Goal: Task Accomplishment & Management: Use online tool/utility

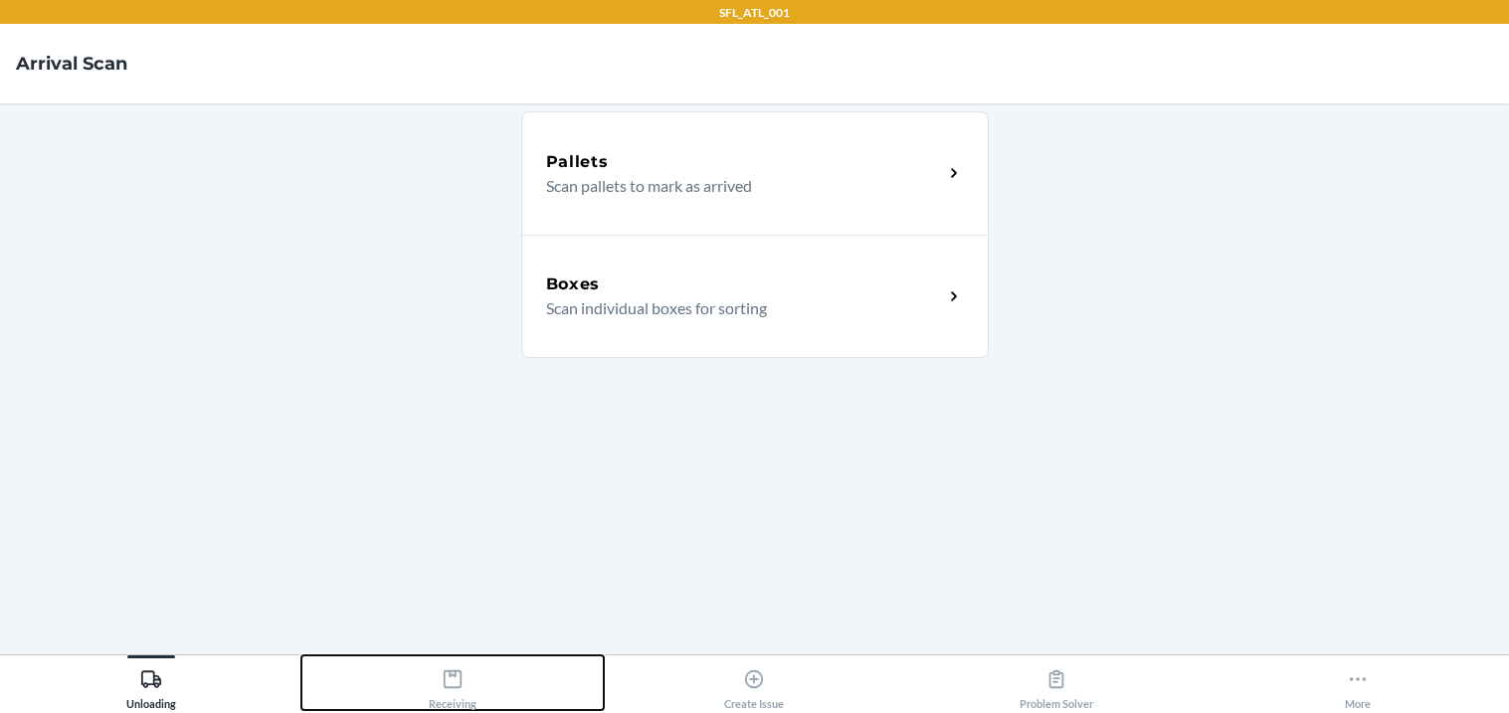
click at [447, 687] on icon at bounding box center [453, 679] width 18 height 18
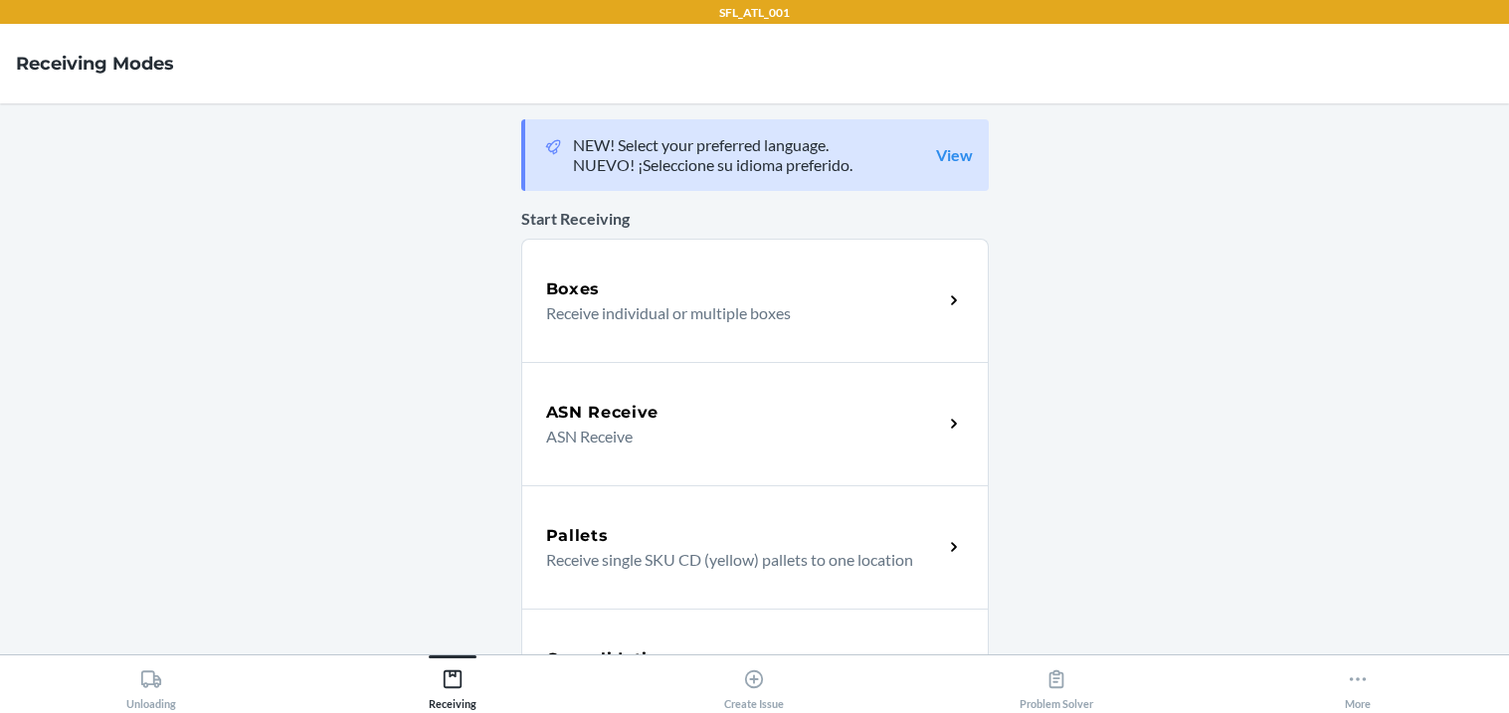
click at [648, 306] on p "Receive individual or multiple boxes" at bounding box center [736, 313] width 381 height 24
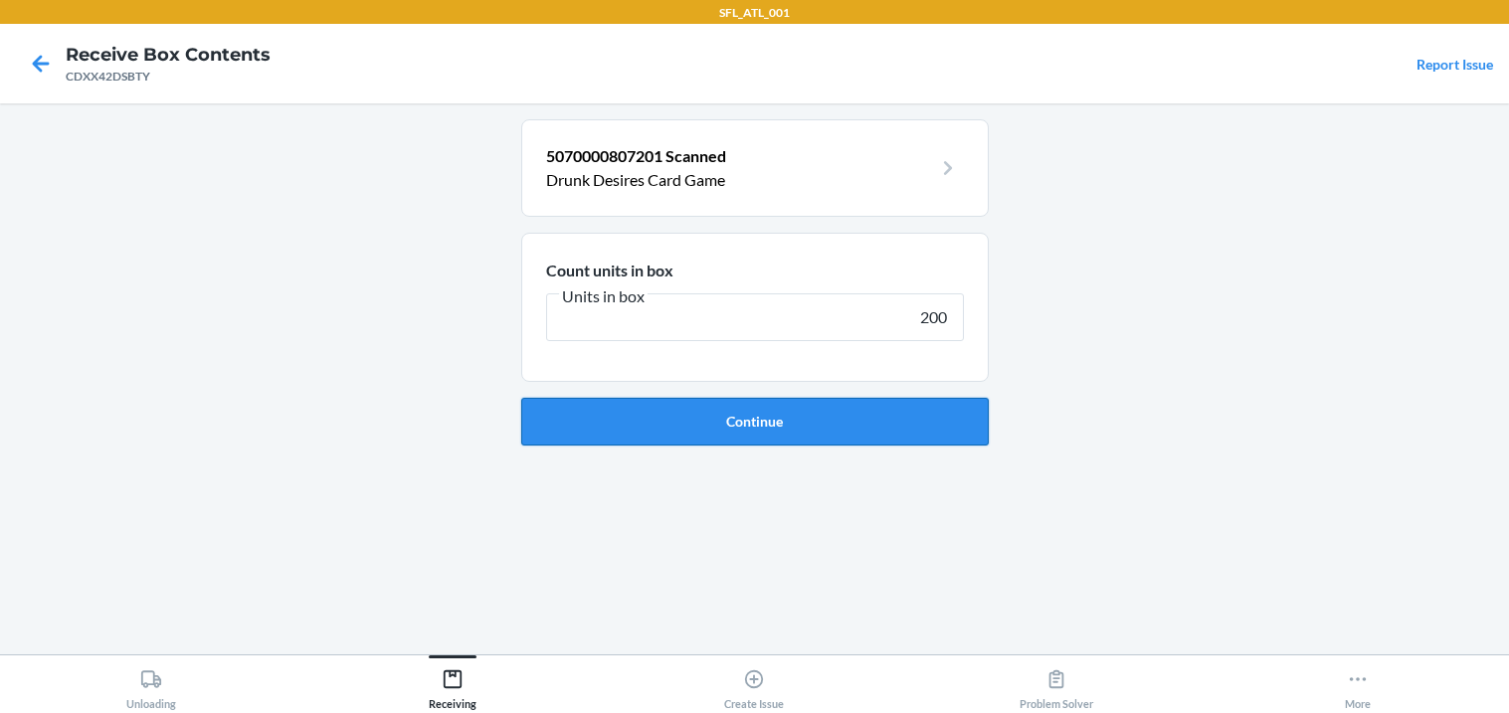
type input "200"
click at [633, 439] on button "Continue" at bounding box center [754, 422] width 467 height 48
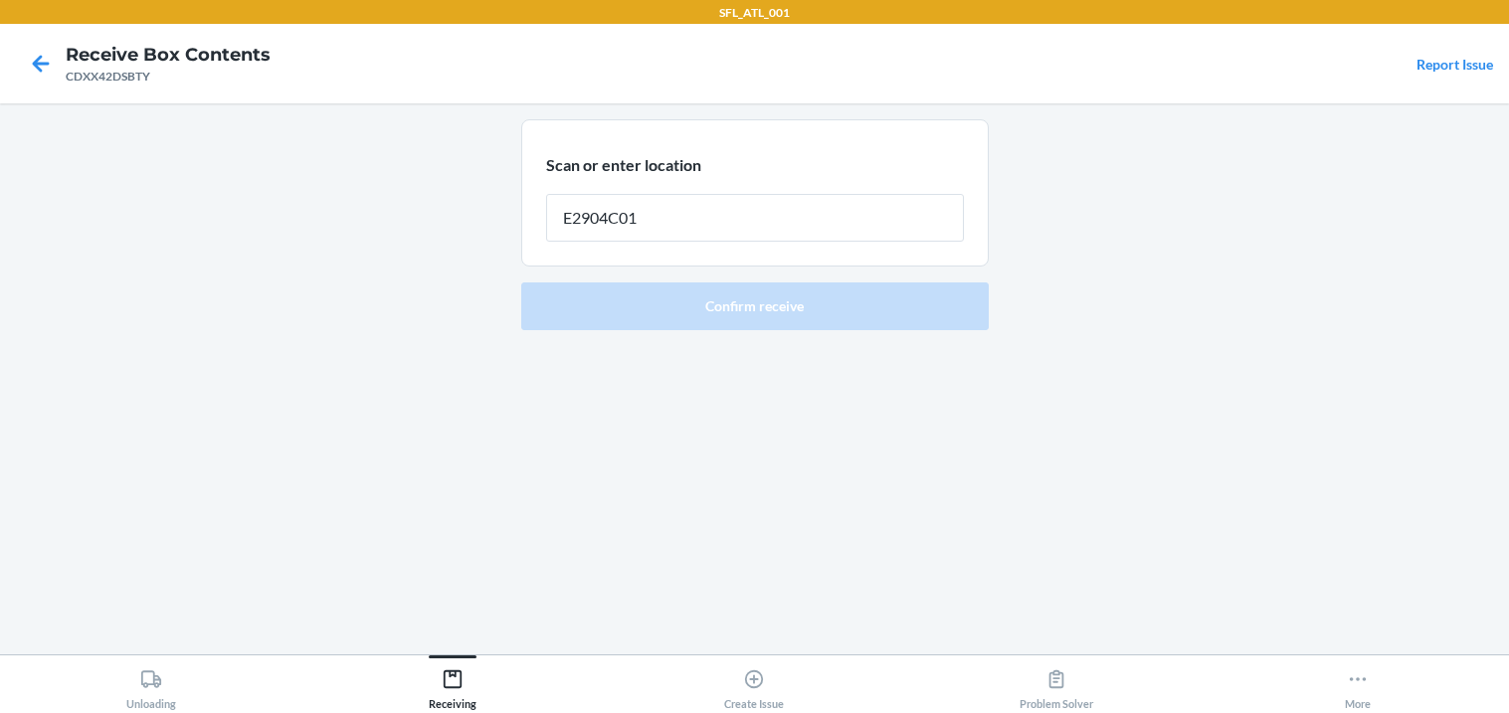
type input "E2904C01"
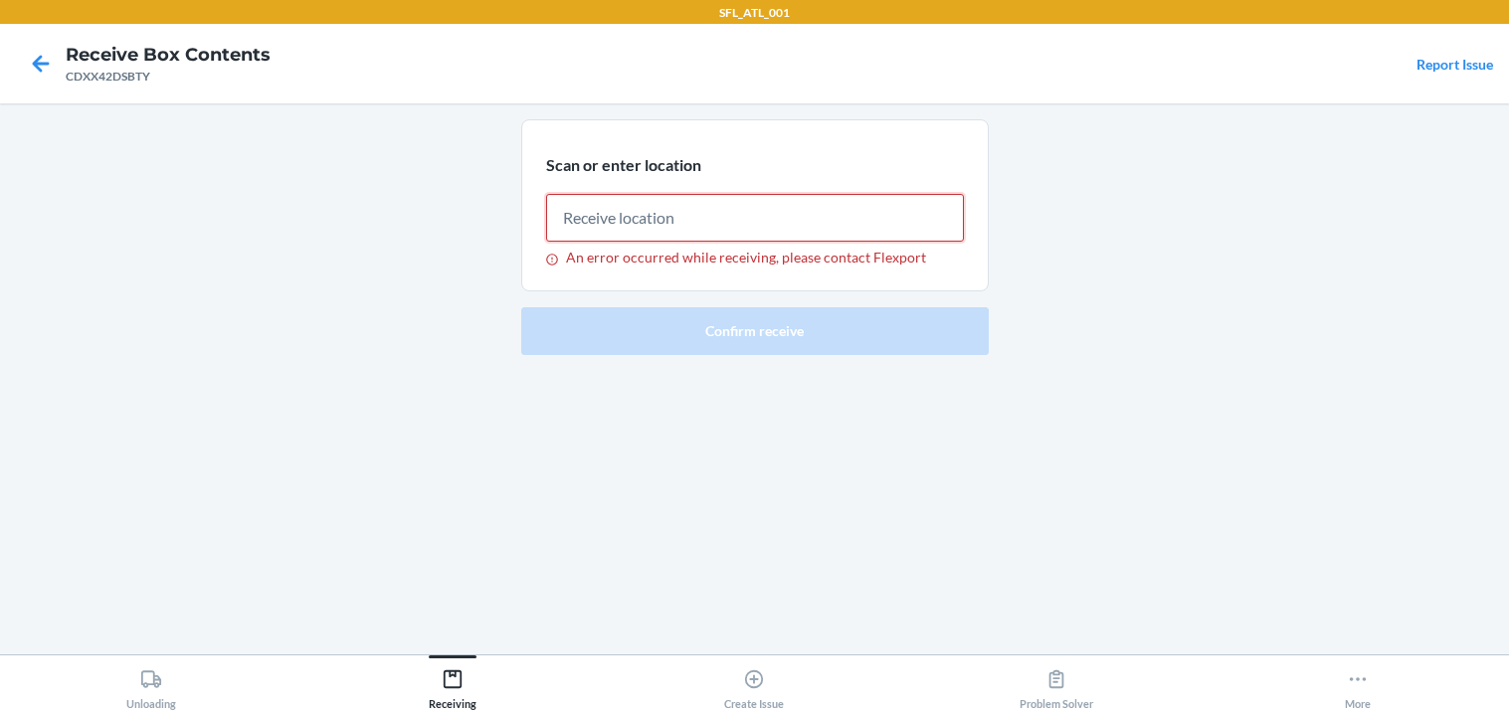
click at [633, 209] on input "An error occurred while receiving, please contact Flexport" at bounding box center [755, 218] width 418 height 48
type input "E2904C01"
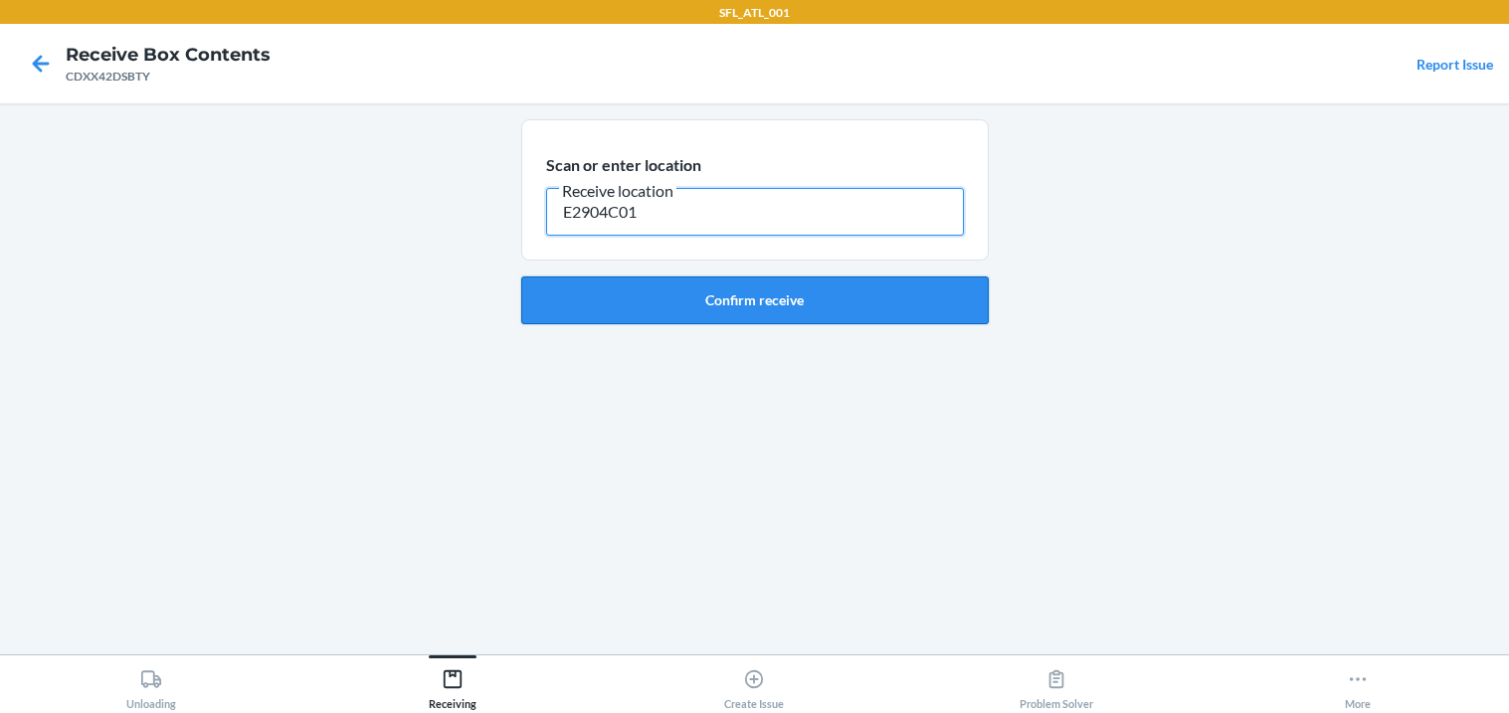
type input "E2904C01"
click at [602, 305] on button "Confirm receive" at bounding box center [754, 300] width 467 height 48
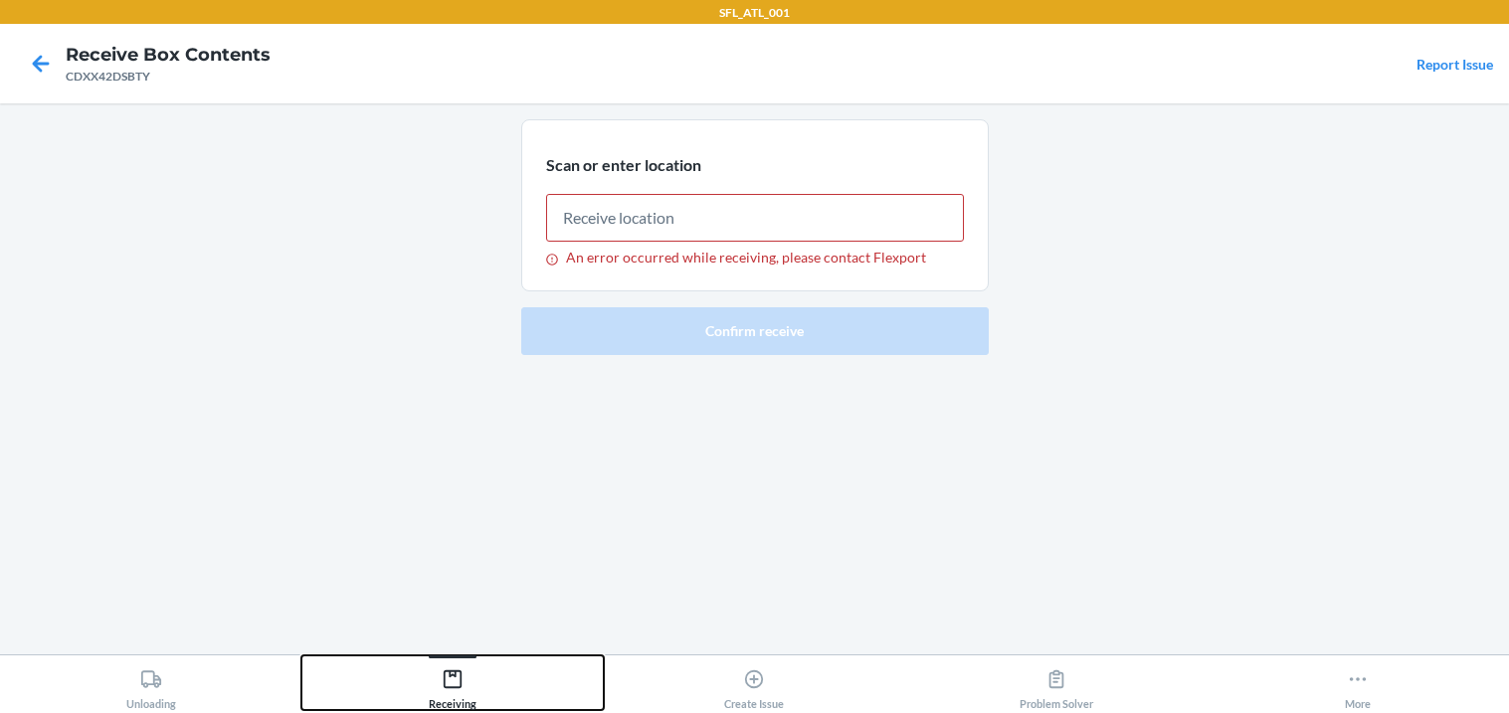
click at [446, 690] on div "Receiving" at bounding box center [453, 685] width 48 height 50
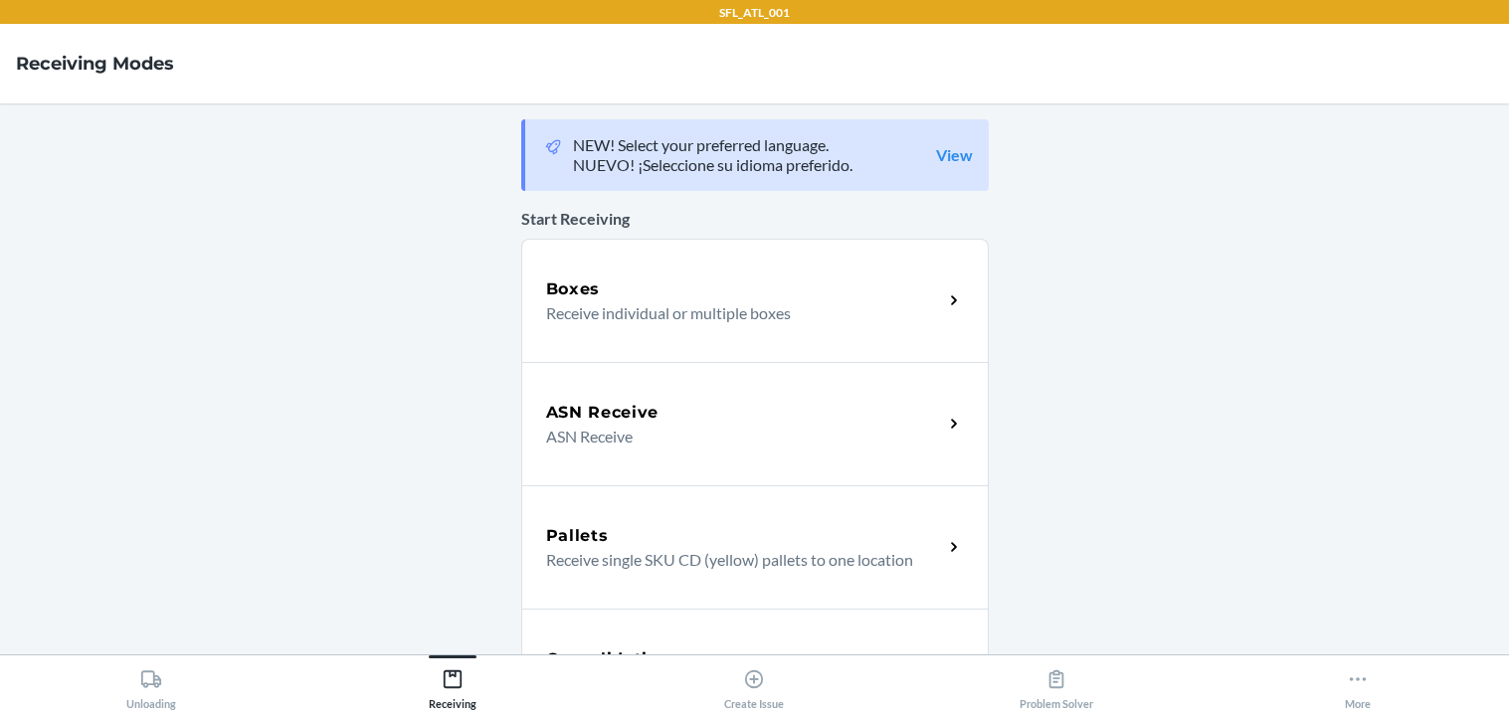
click at [689, 290] on div "Boxes" at bounding box center [744, 289] width 397 height 24
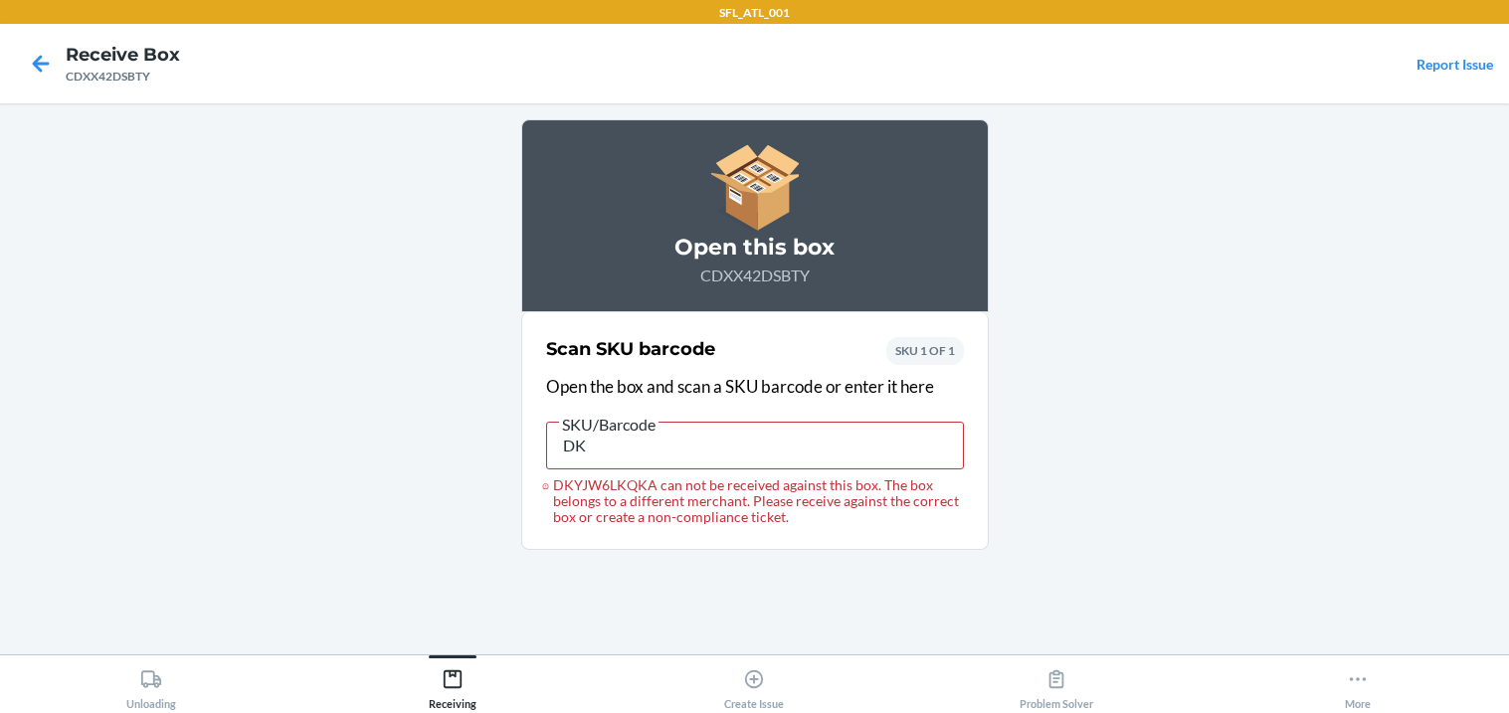
type input "D"
paste input "DSXUA4F6SPH"
type input "DSXUA4F6SPH"
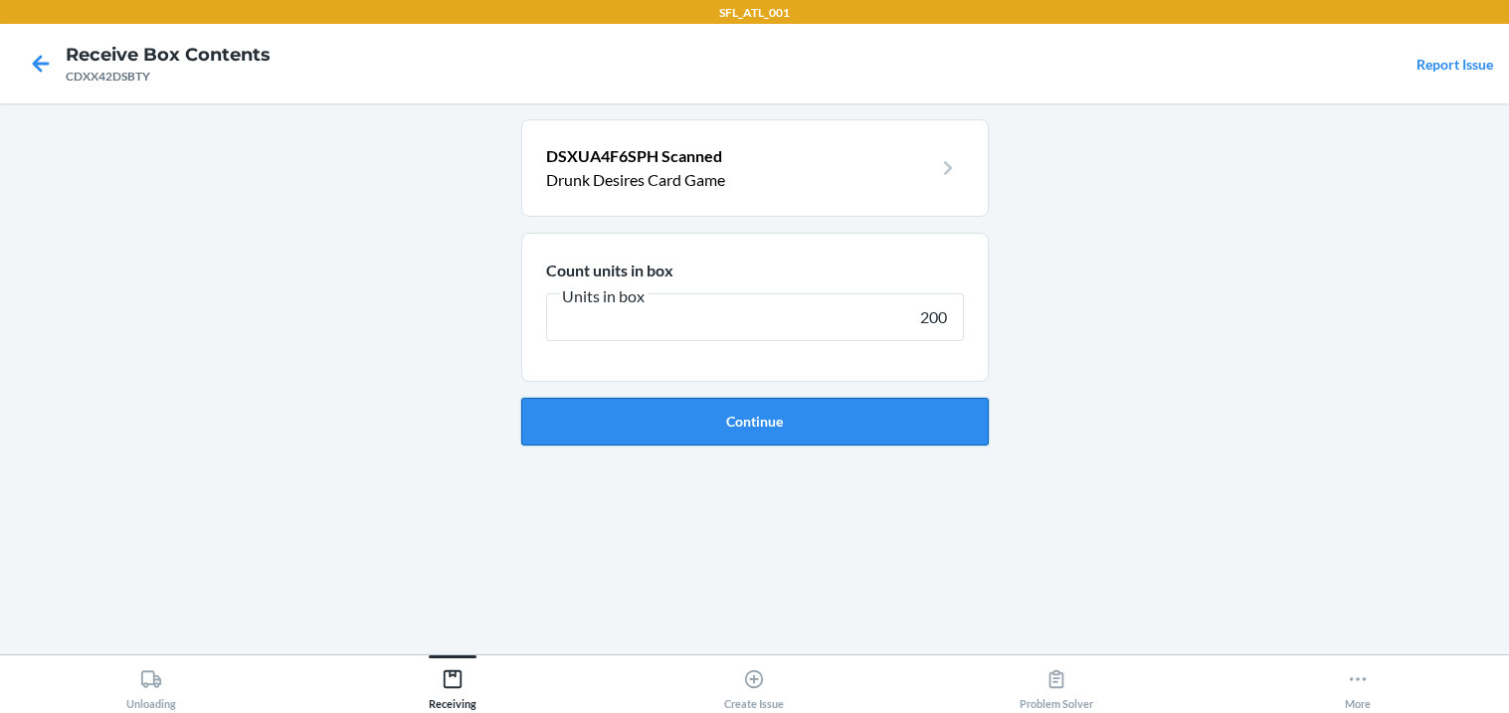
type input "200"
click at [744, 436] on button "Continue" at bounding box center [754, 422] width 467 height 48
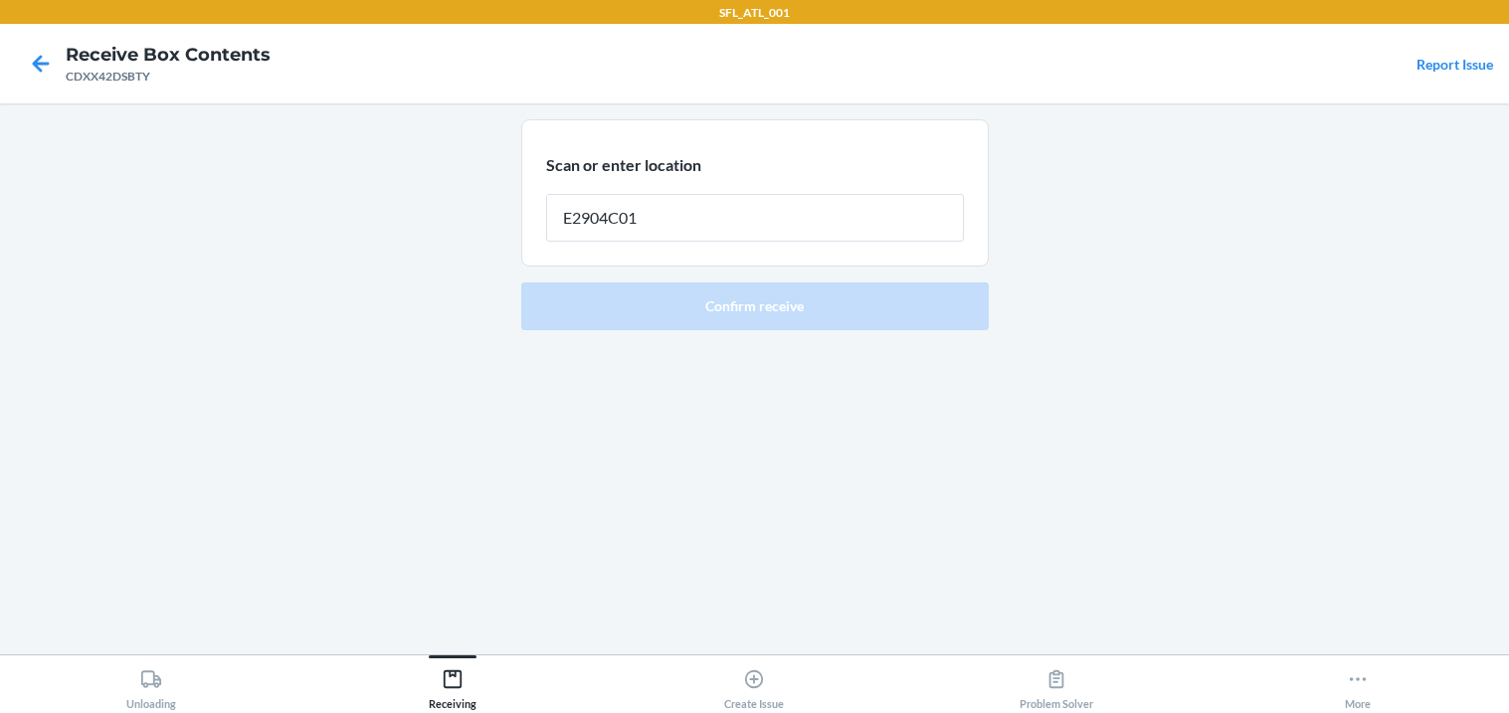
type input "E2904C01"
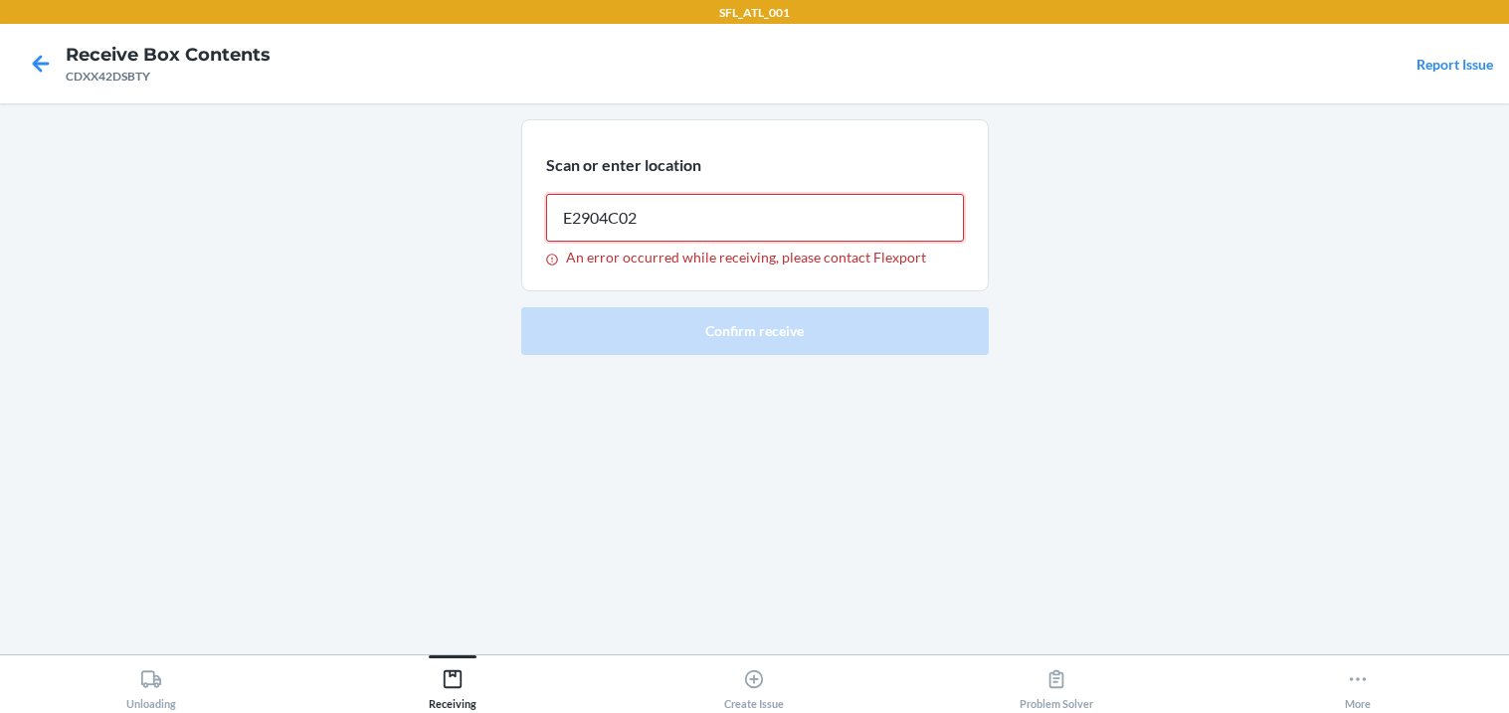
type input "E2904C02"
click at [26, 56] on icon at bounding box center [41, 64] width 34 height 34
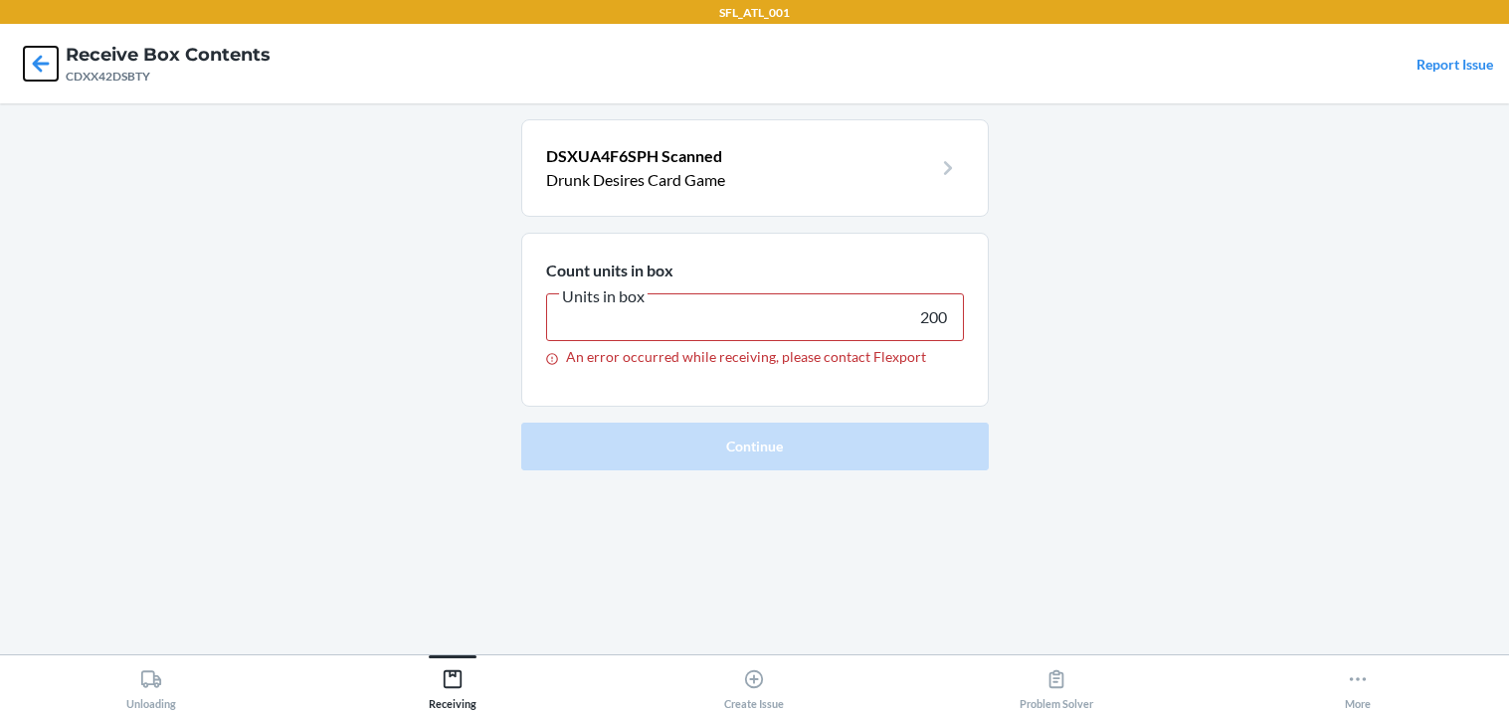
click at [26, 56] on icon at bounding box center [41, 64] width 34 height 34
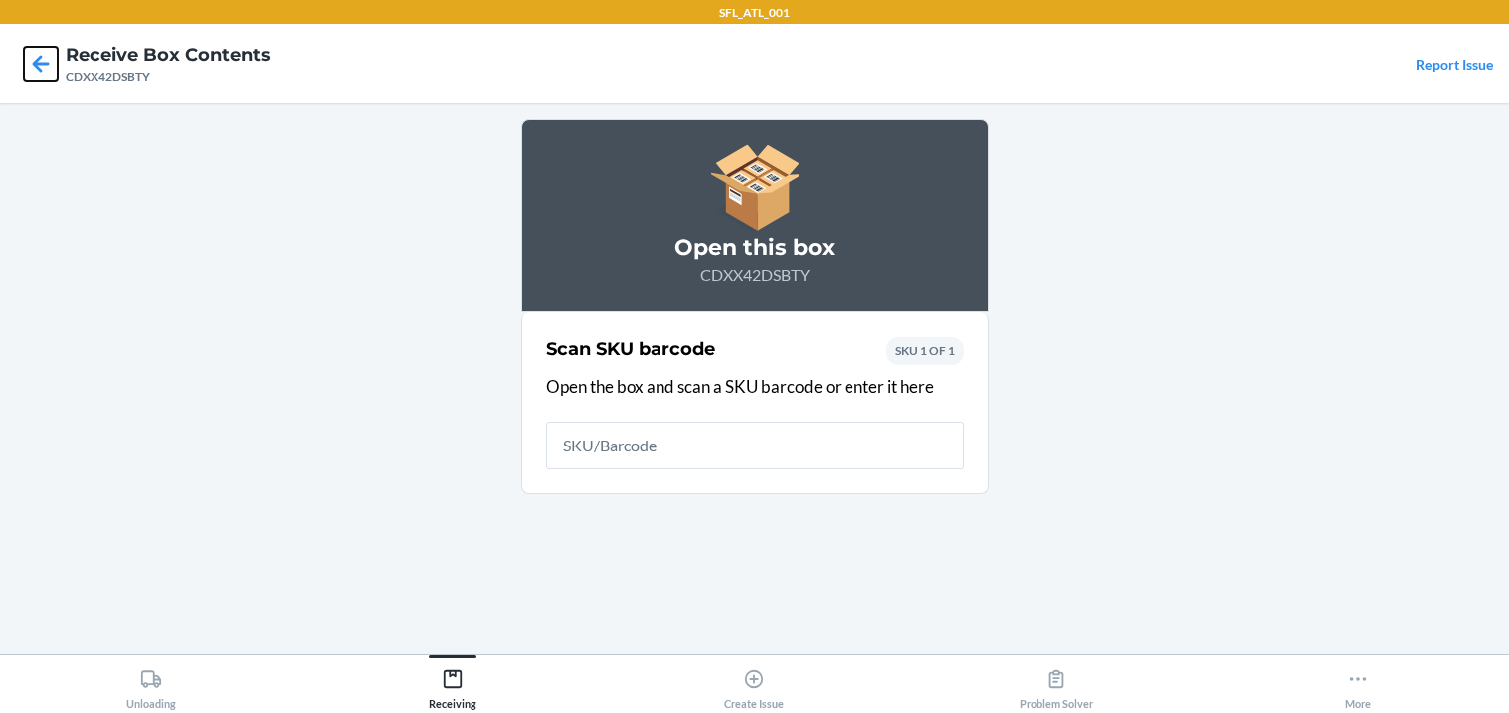
click at [26, 56] on icon at bounding box center [41, 64] width 34 height 34
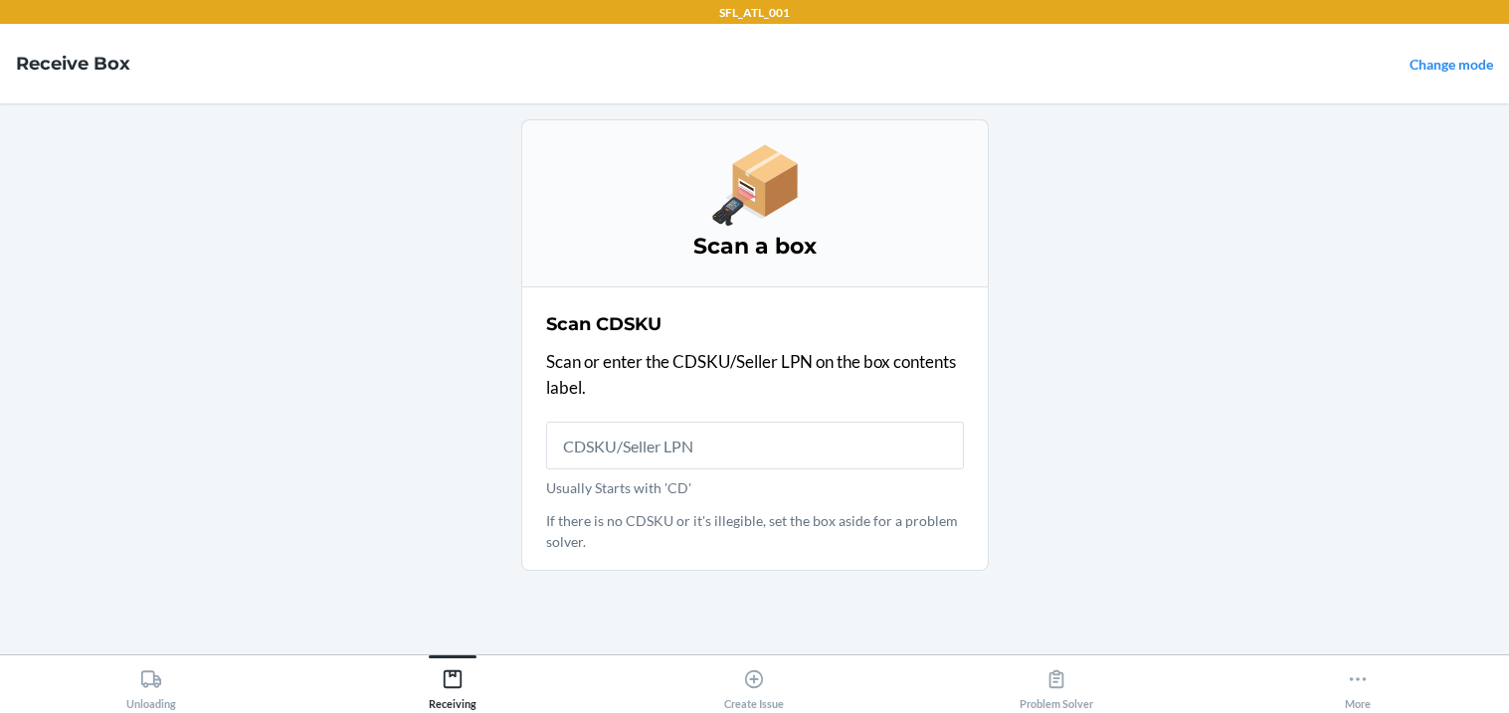
click at [26, 56] on h4 "Receive Box" at bounding box center [73, 64] width 114 height 26
click at [442, 674] on icon at bounding box center [453, 679] width 22 height 22
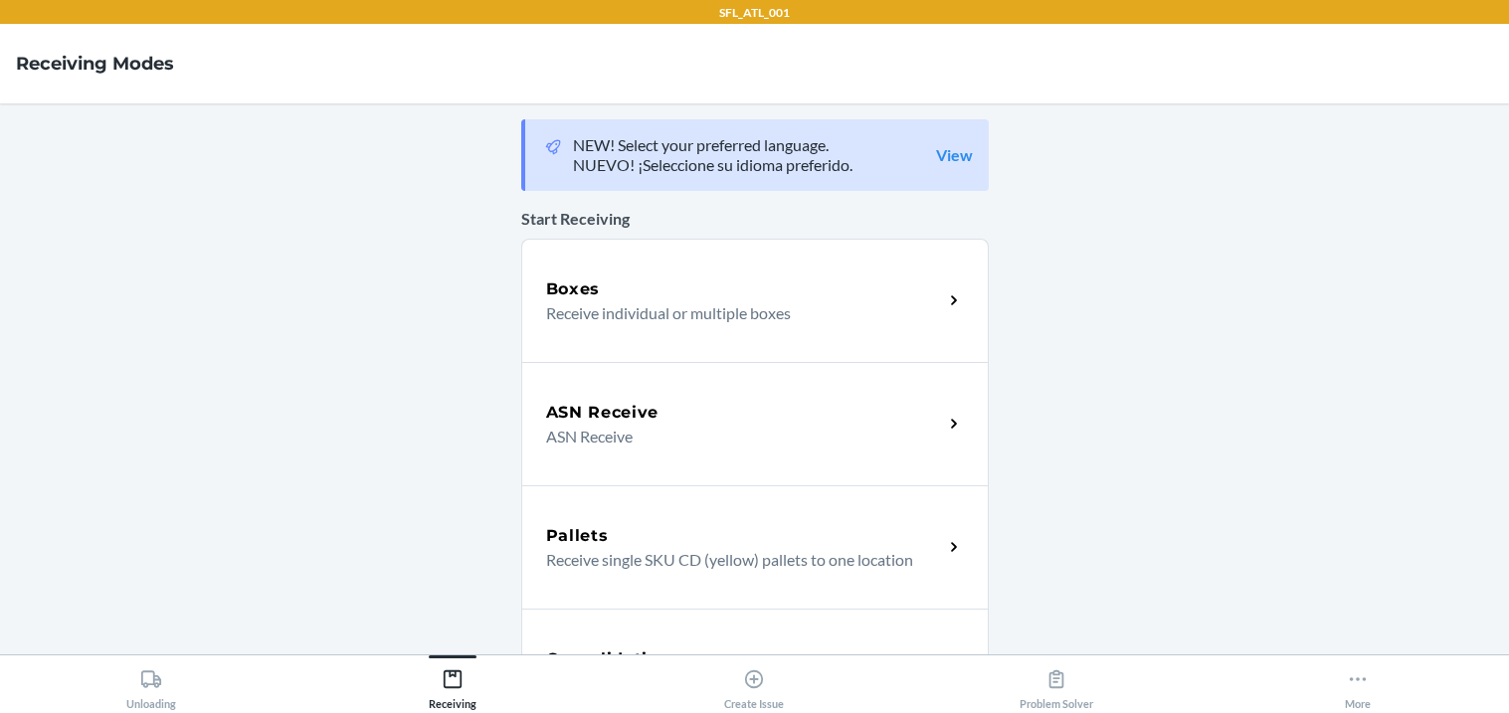
click at [688, 297] on div "Boxes" at bounding box center [744, 289] width 397 height 24
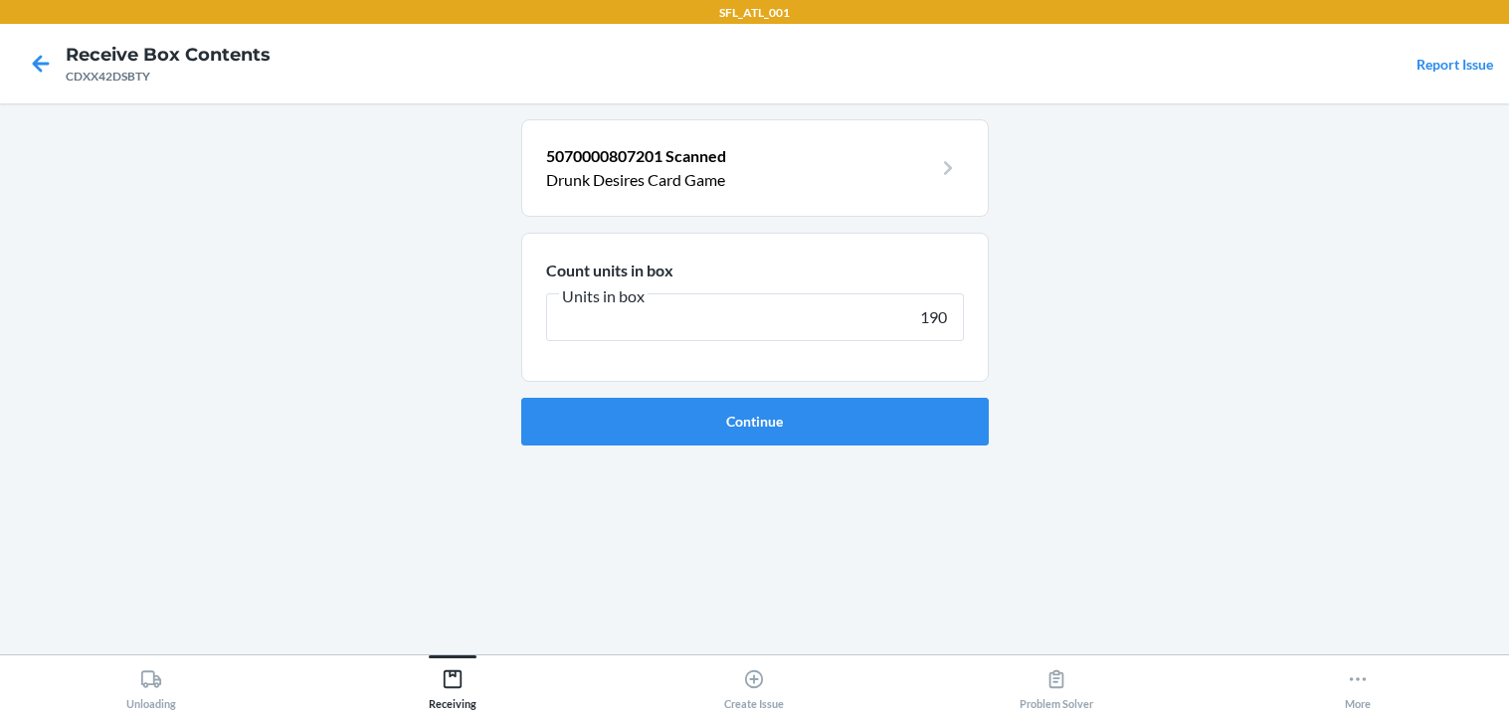
type input "190"
click at [587, 445] on form "Count units in box Units in box 190 Continue" at bounding box center [754, 339] width 467 height 213
click at [579, 427] on button "Continue" at bounding box center [754, 422] width 467 height 48
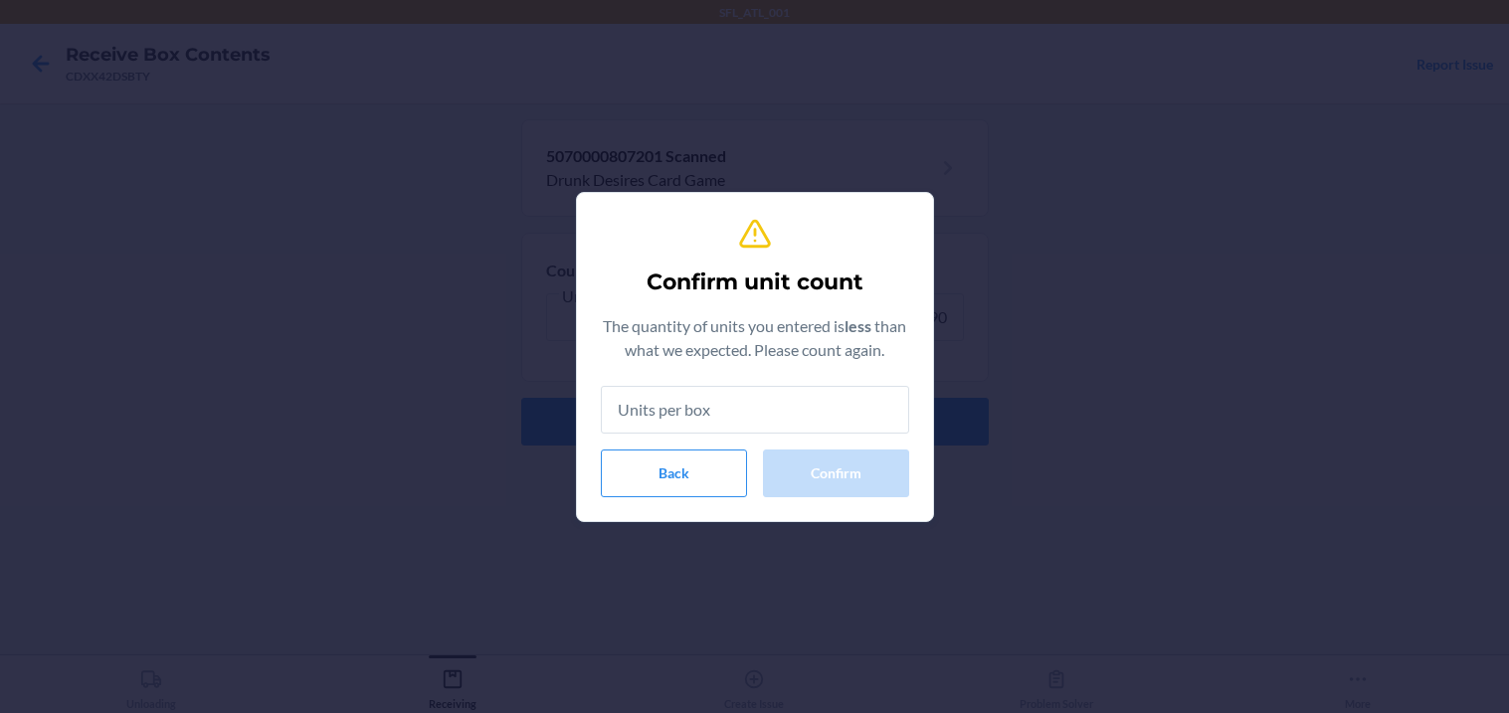
click at [725, 426] on input "text" at bounding box center [755, 410] width 308 height 48
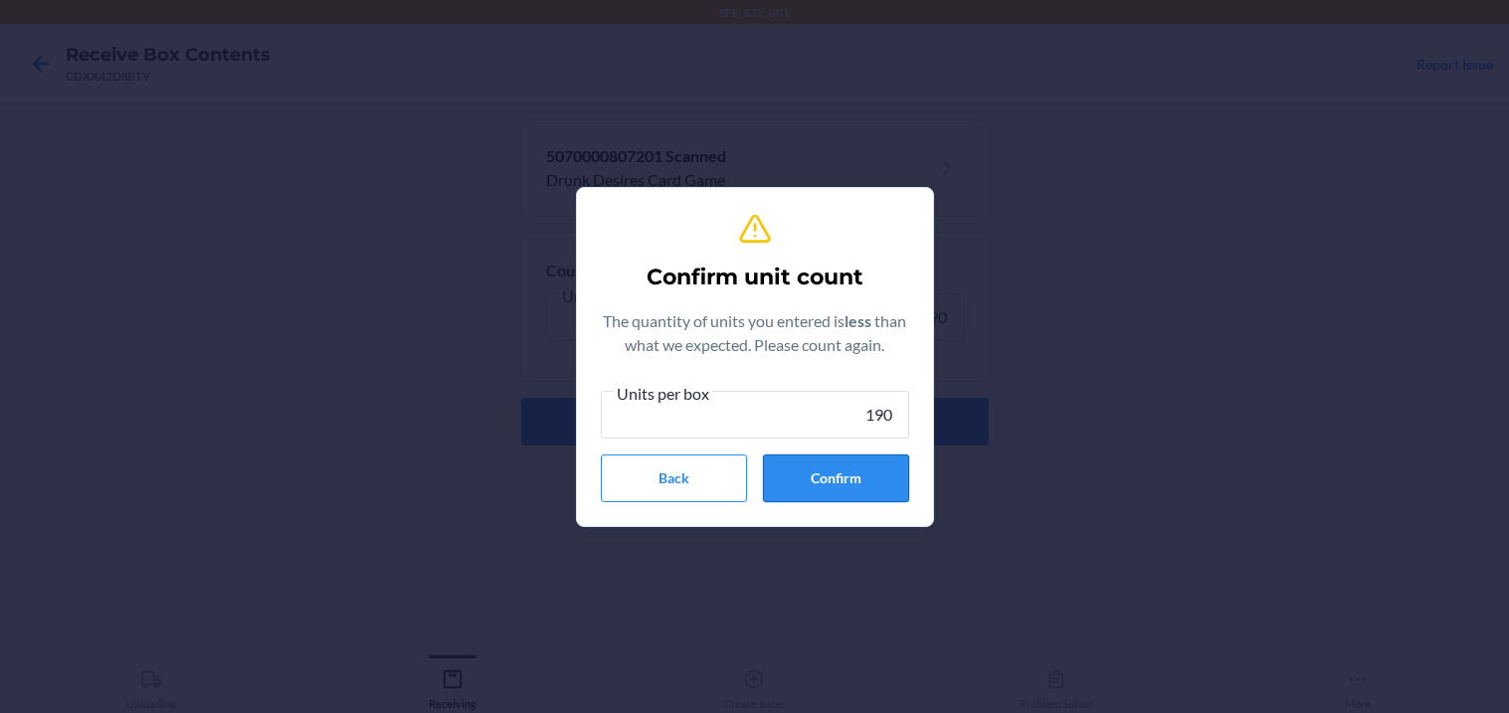
type input "190"
click at [771, 483] on button "Confirm" at bounding box center [836, 478] width 146 height 48
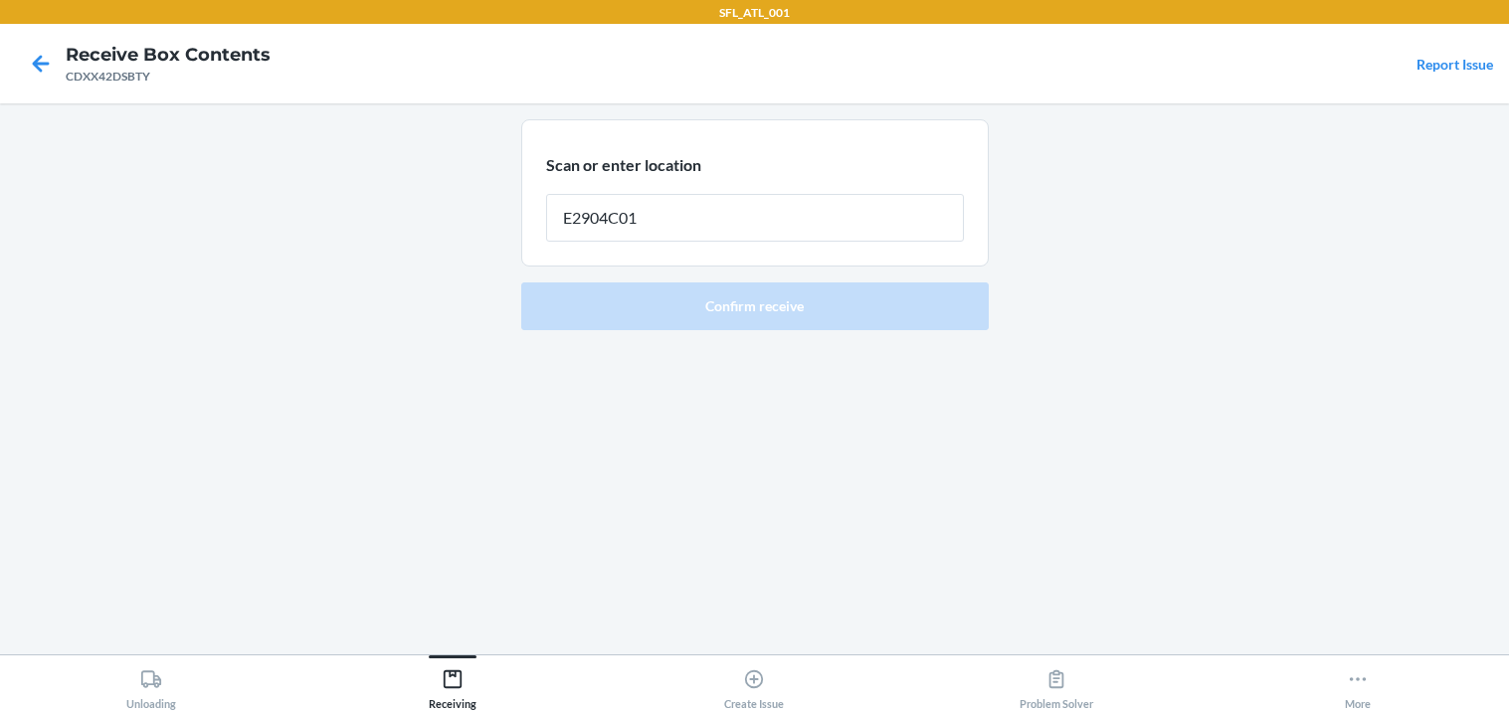
type input "E2904C01"
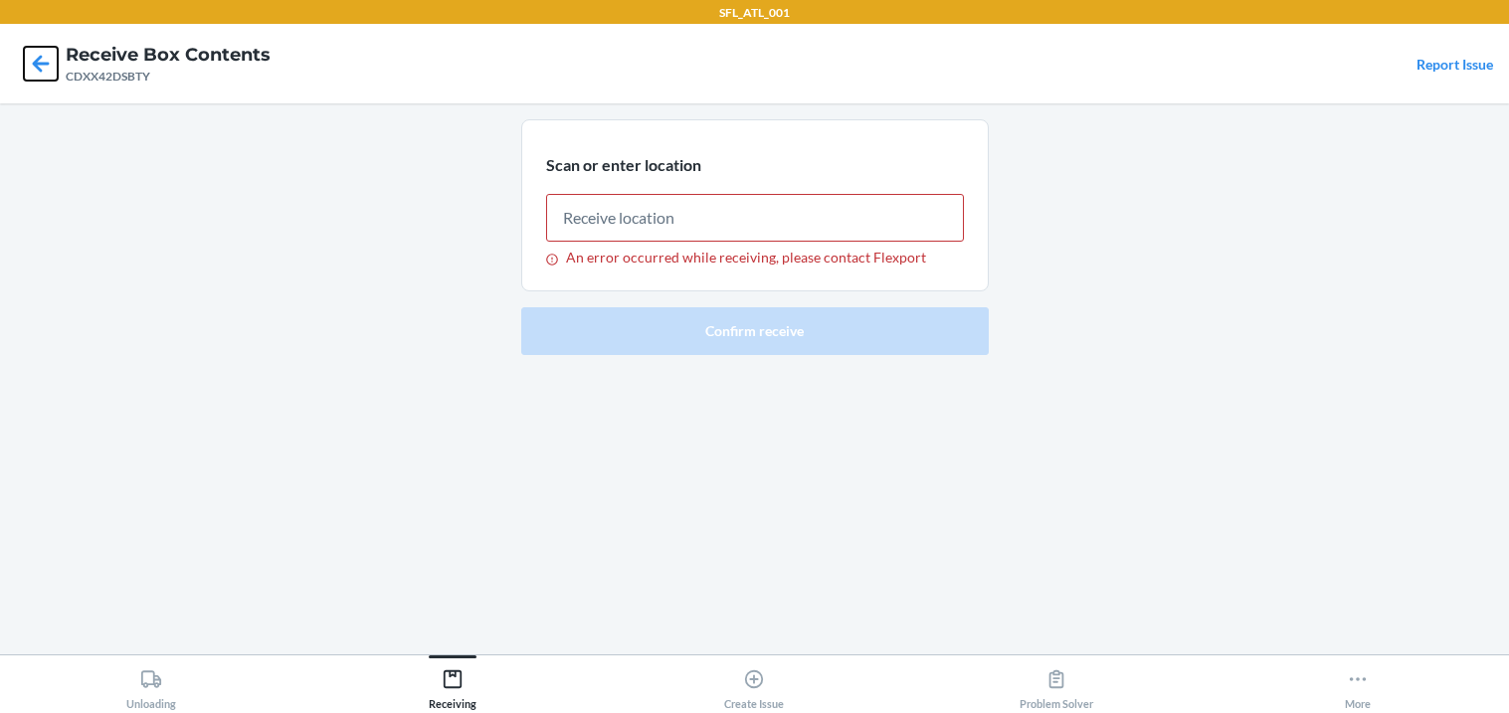
click at [36, 65] on icon at bounding box center [41, 63] width 17 height 17
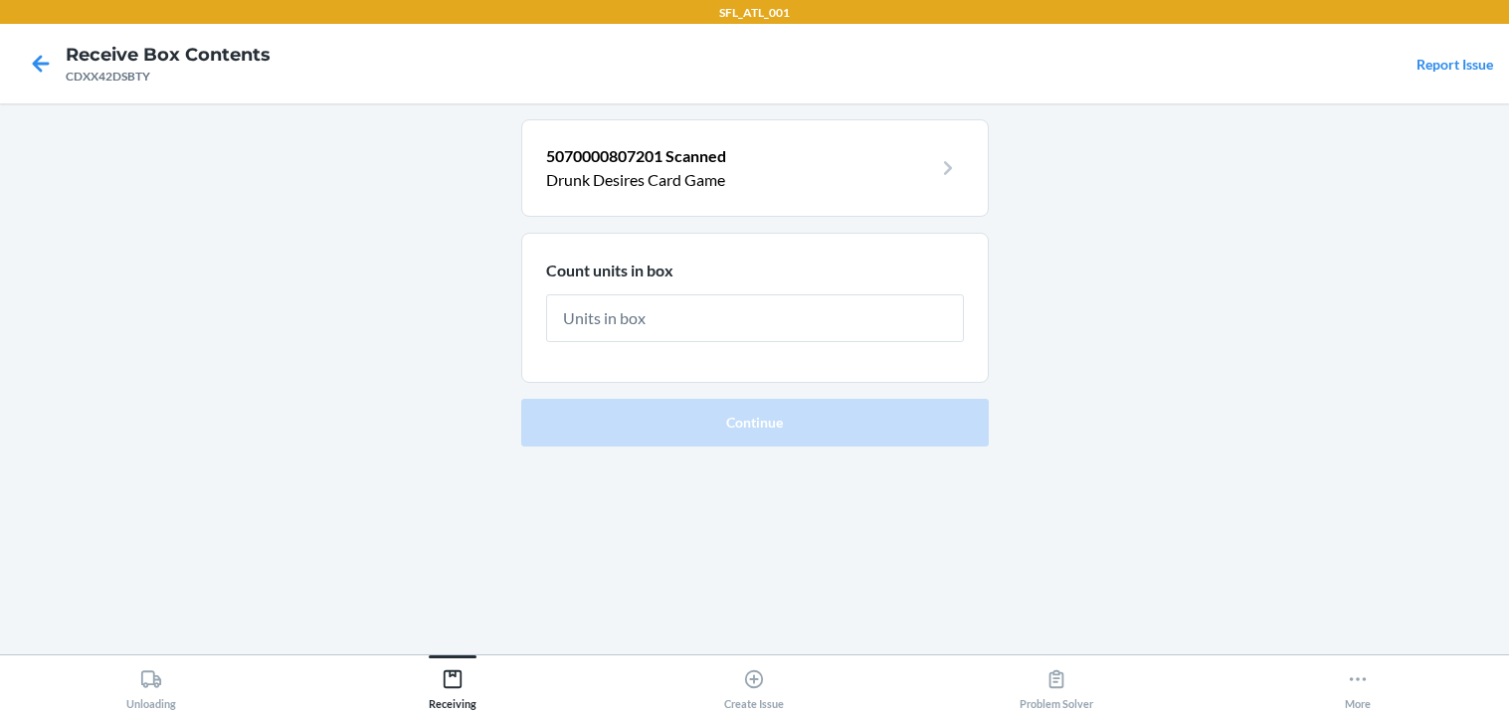
click at [619, 337] on input "text" at bounding box center [755, 318] width 418 height 48
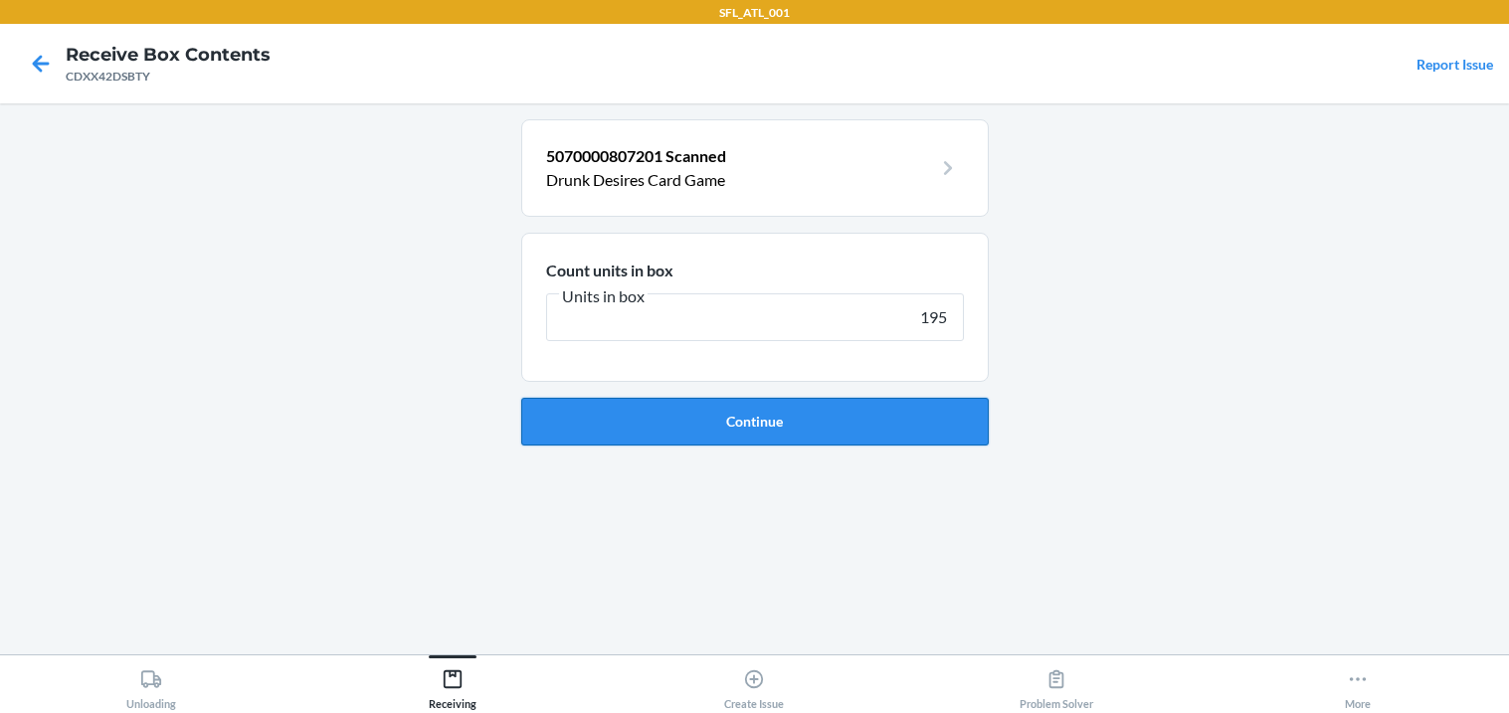
type input "195"
click at [629, 406] on button "Continue" at bounding box center [754, 422] width 467 height 48
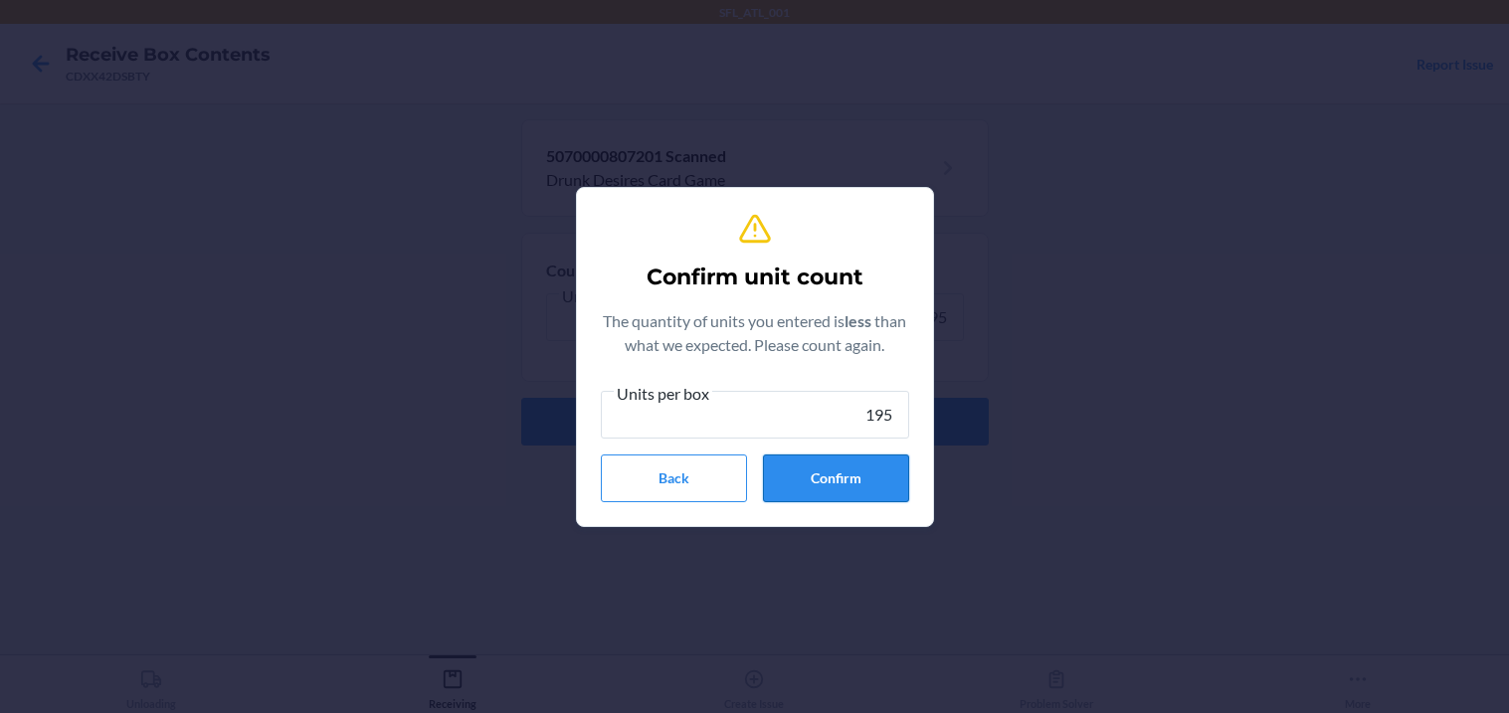
type input "195"
click at [831, 464] on button "Confirm" at bounding box center [836, 478] width 146 height 48
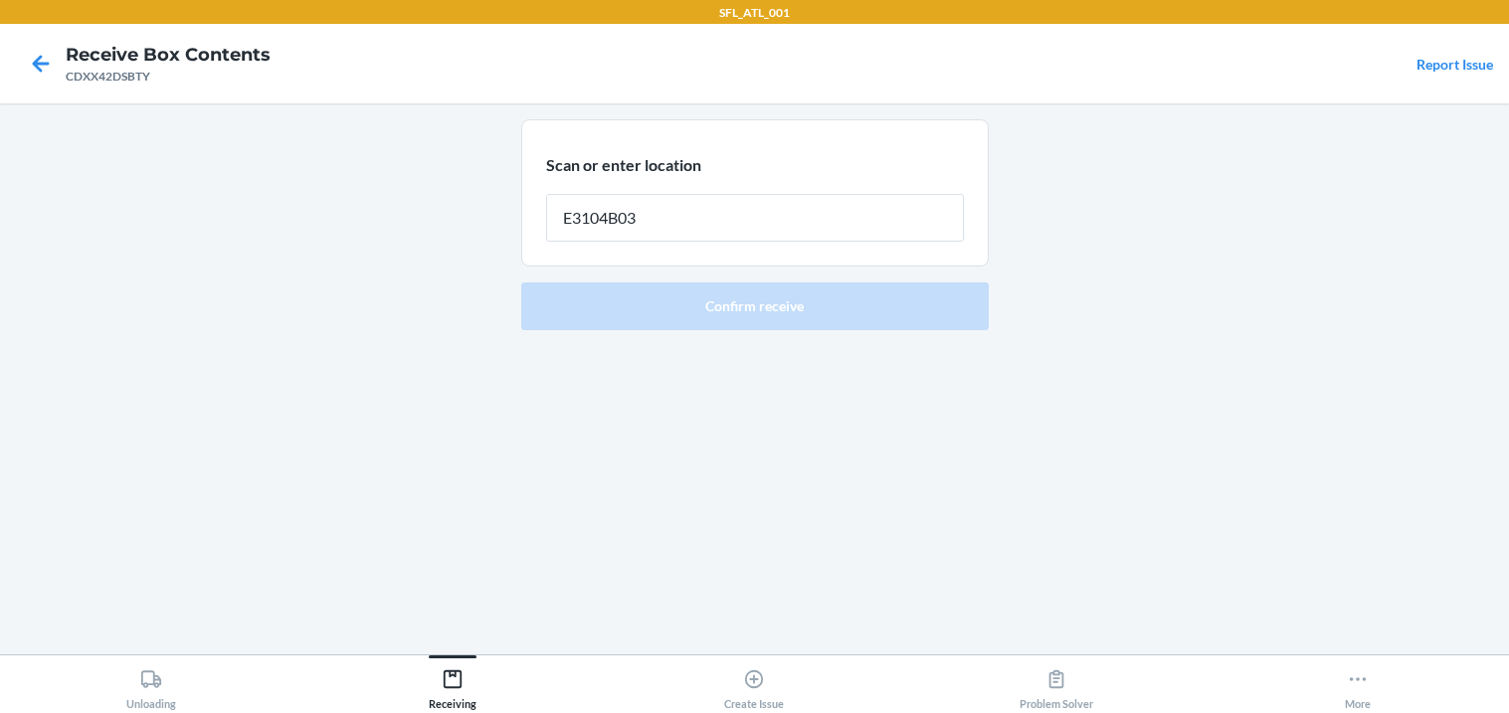
type input "E3104B03"
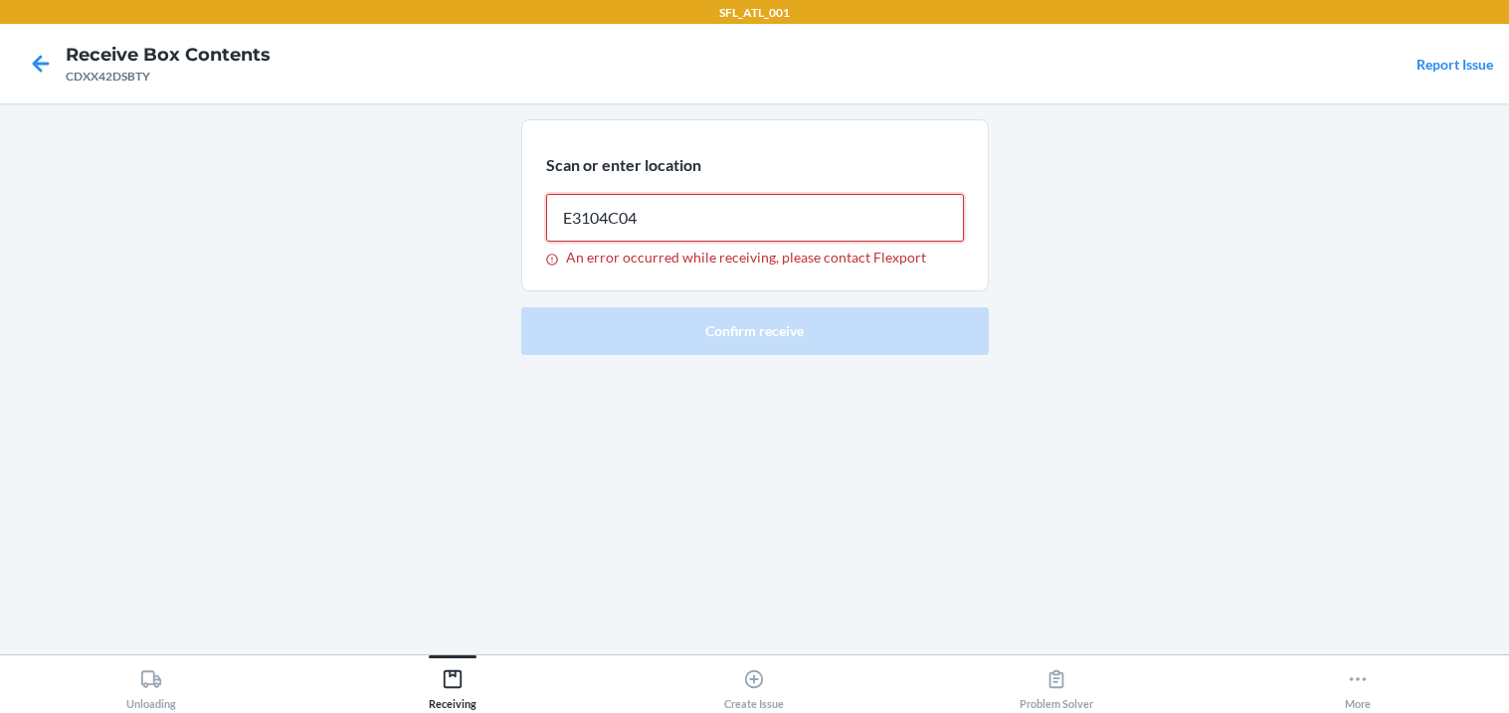
type input "E3104C04"
type input "E3103E03"
click at [40, 50] on icon at bounding box center [41, 64] width 34 height 34
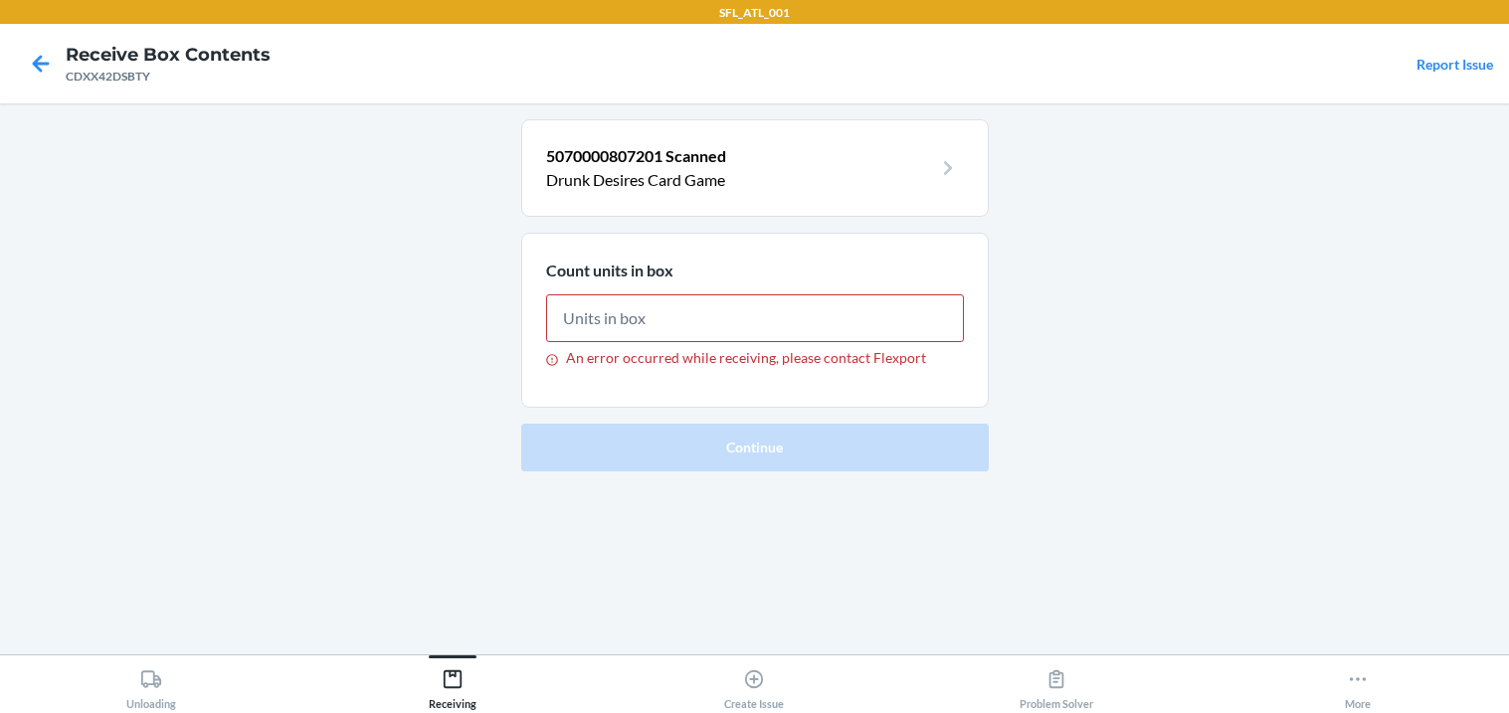
type input "195"
click at [39, 55] on icon at bounding box center [41, 64] width 34 height 34
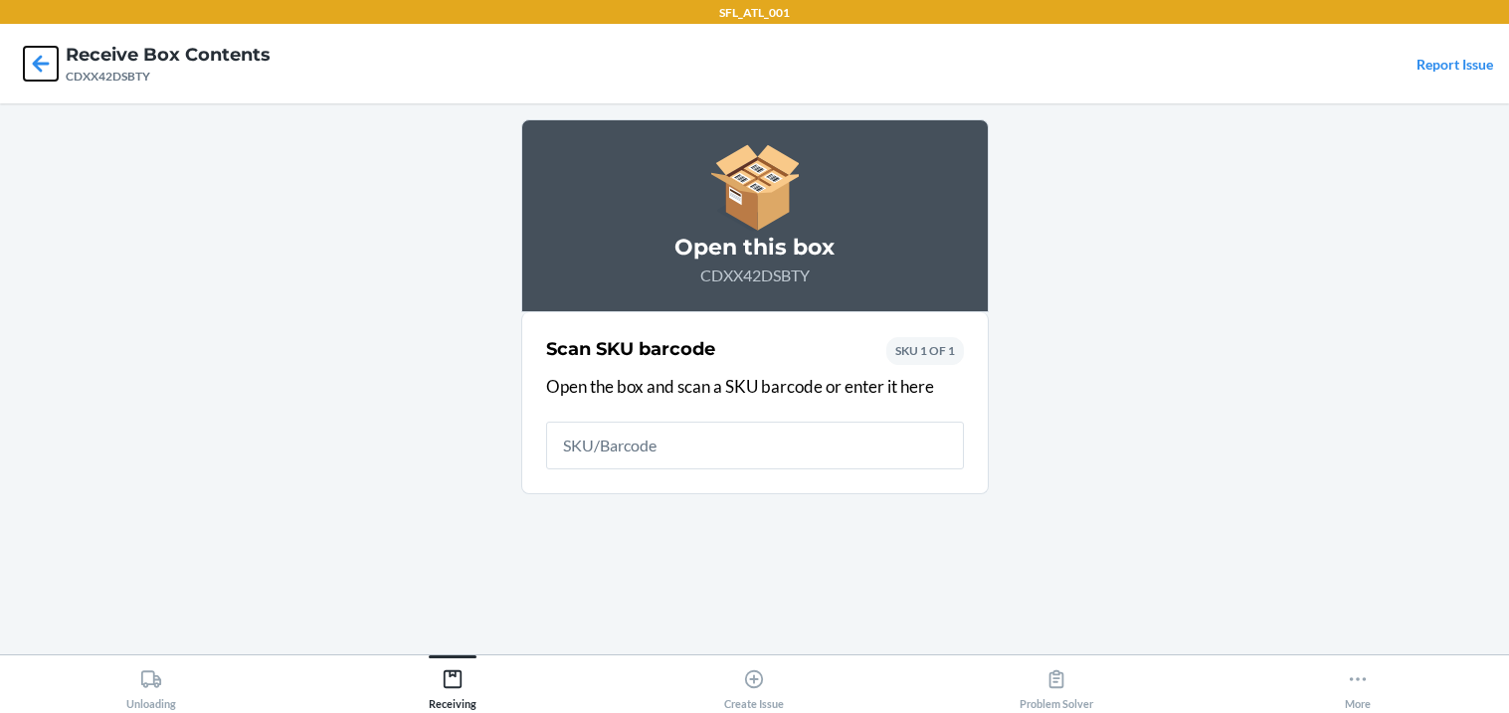
click at [38, 56] on icon at bounding box center [41, 64] width 34 height 34
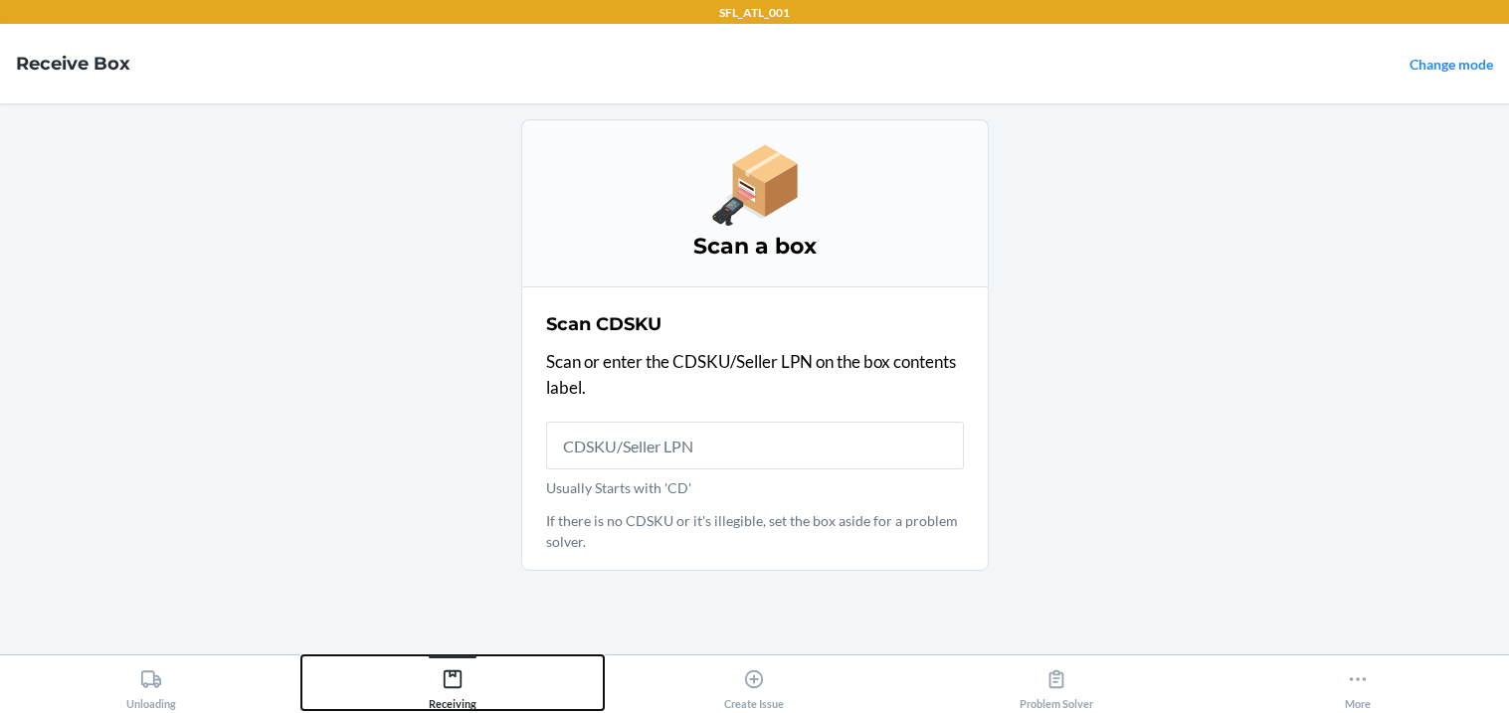
click at [456, 676] on icon at bounding box center [453, 679] width 22 height 22
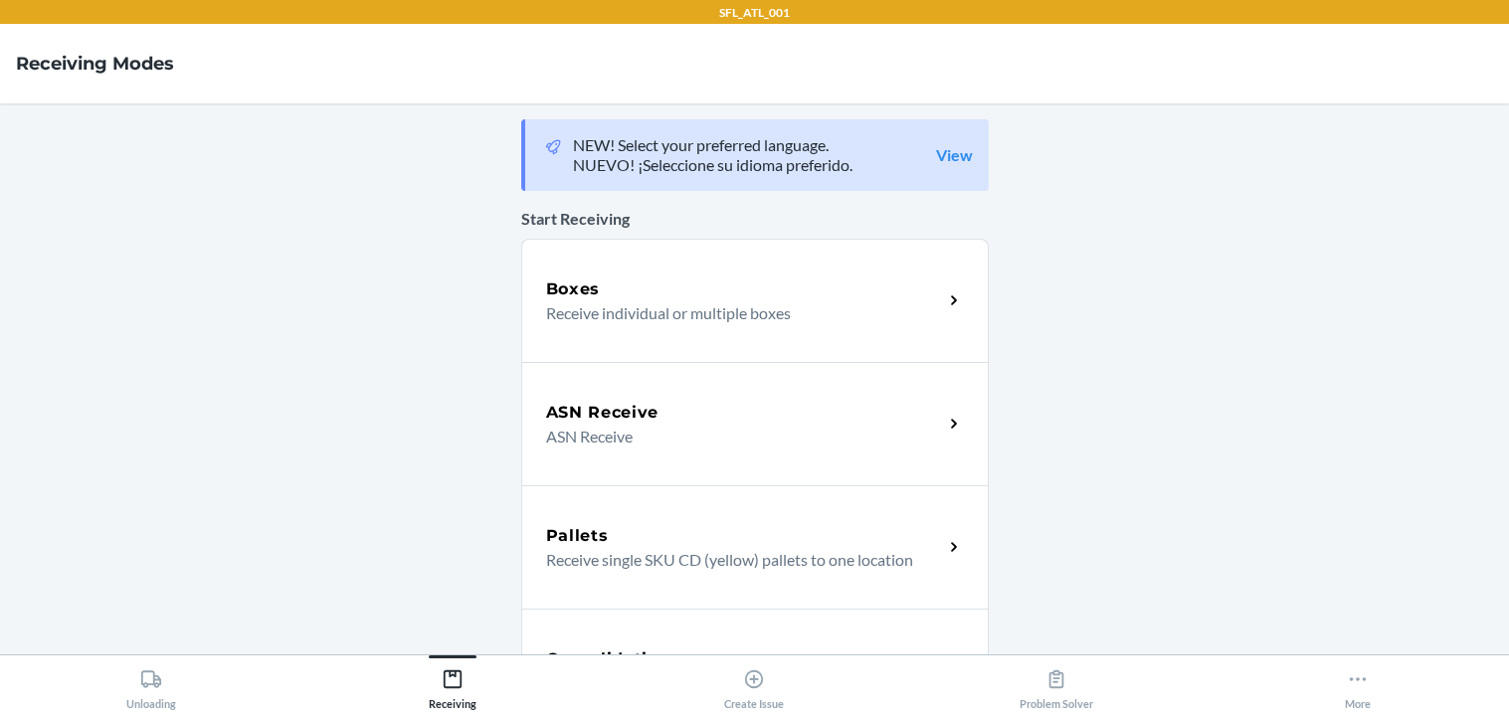
click at [671, 287] on div "Boxes" at bounding box center [744, 289] width 397 height 24
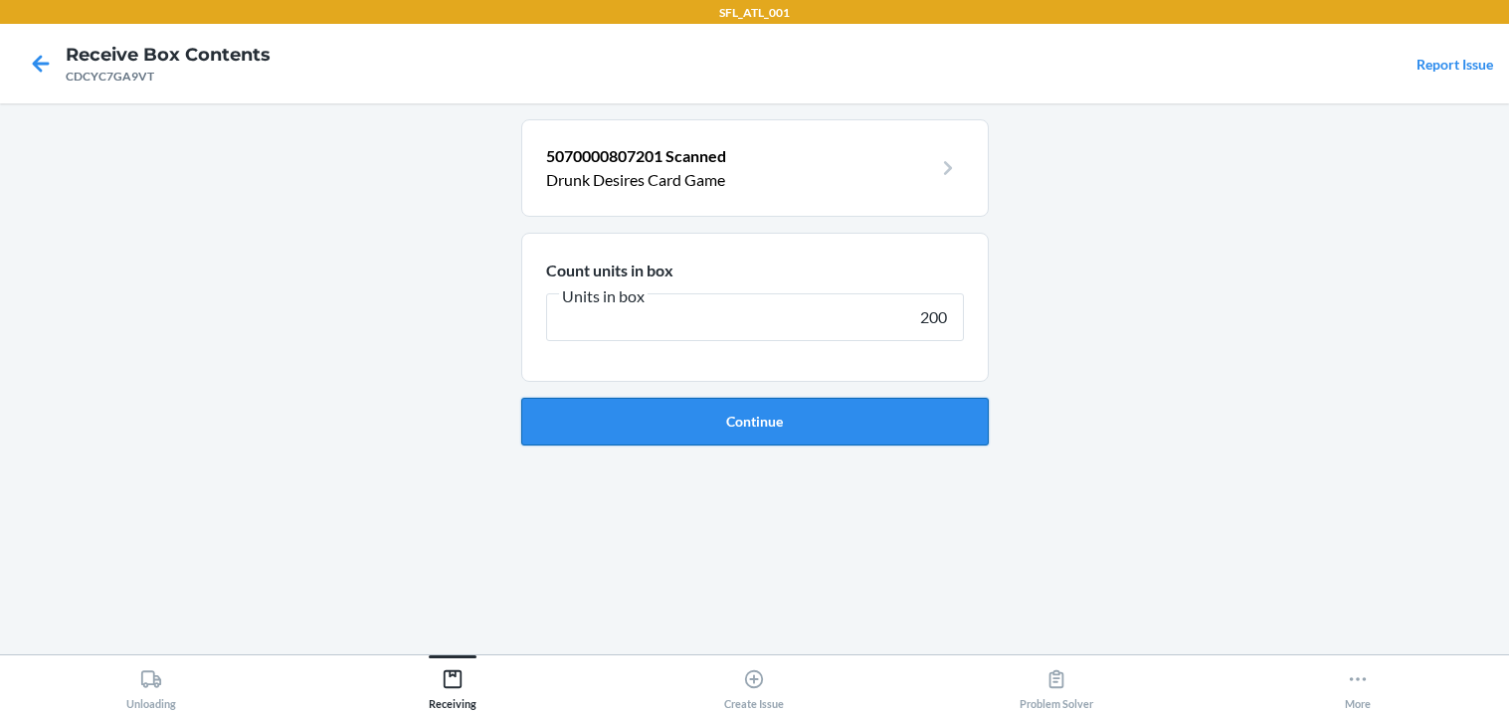
type input "200"
click at [682, 441] on button "Continue" at bounding box center [754, 422] width 467 height 48
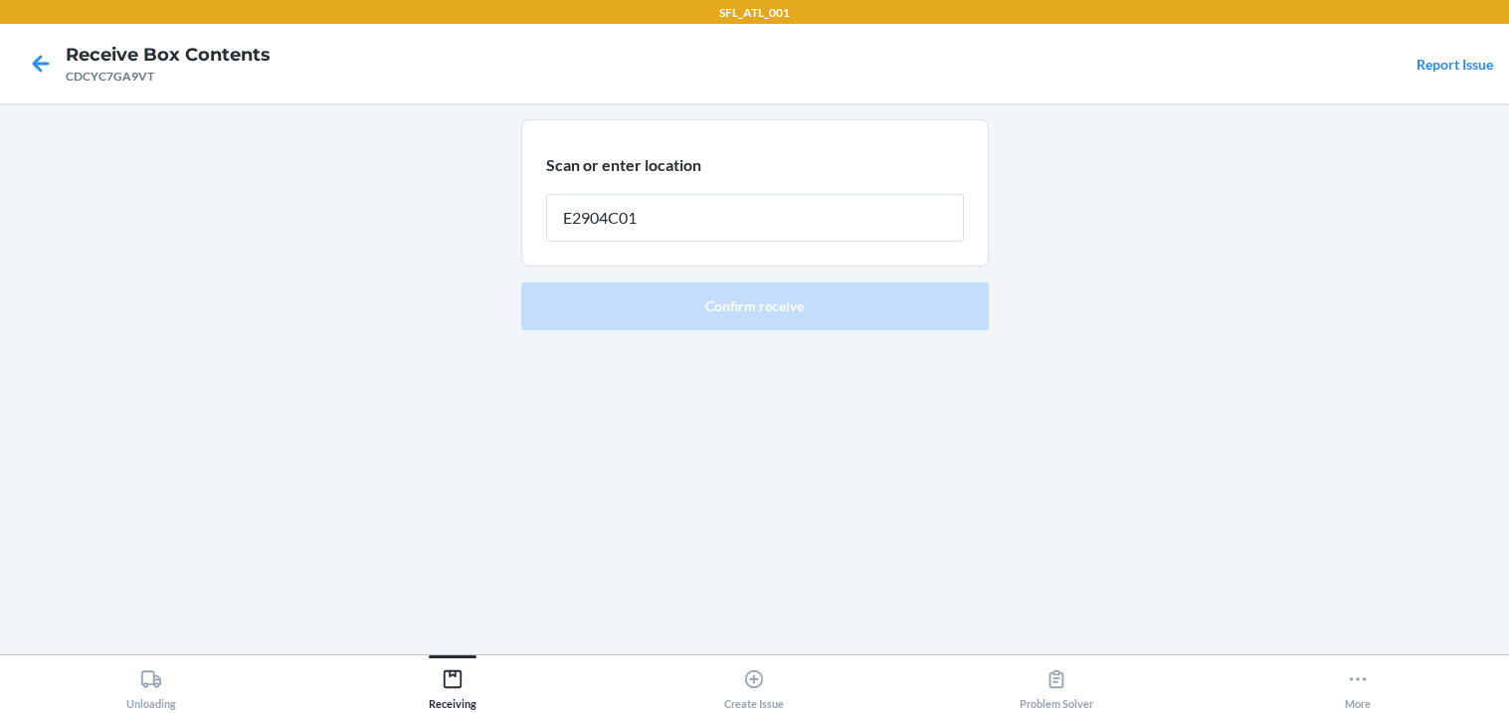
type input "E2904C01"
